Goal: Go to known website: Access a specific website the user already knows

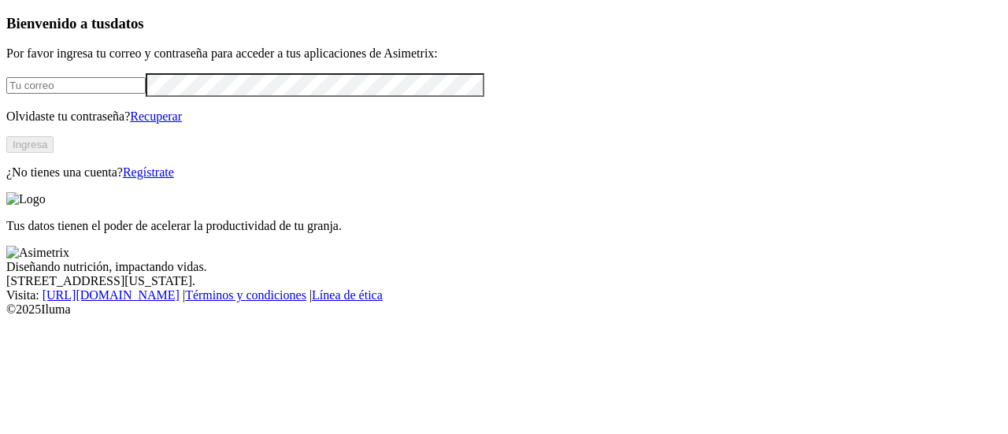
type input "[PERSON_NAME][EMAIL_ADDRESS][PERSON_NAME][DOMAIN_NAME]"
click at [54, 153] on button "Ingresa" at bounding box center [29, 144] width 47 height 17
